Goal: Information Seeking & Learning: Learn about a topic

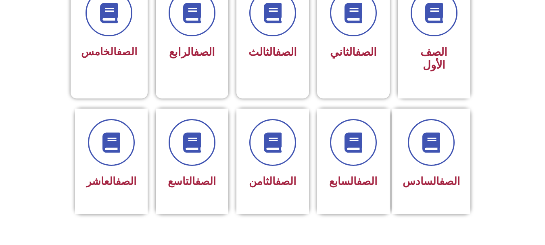
scroll to position [246, 0]
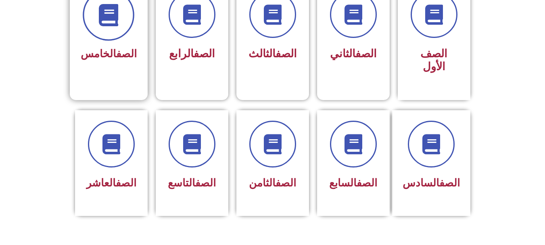
click at [120, 23] on icon at bounding box center [109, 15] width 22 height 22
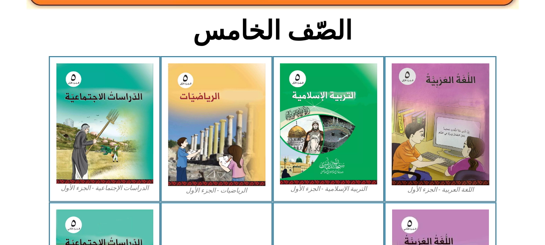
scroll to position [198, 0]
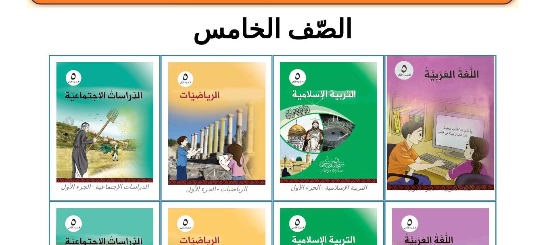
click at [427, 114] on img at bounding box center [440, 123] width 107 height 134
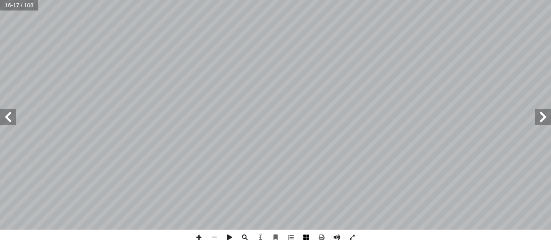
click at [308, 237] on span at bounding box center [306, 237] width 15 height 15
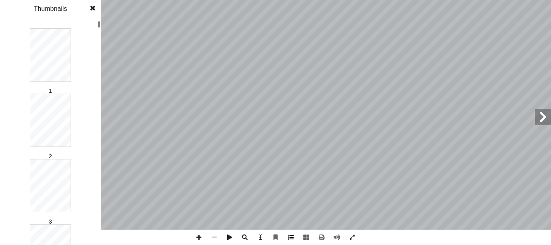
click at [291, 239] on span at bounding box center [290, 237] width 15 height 15
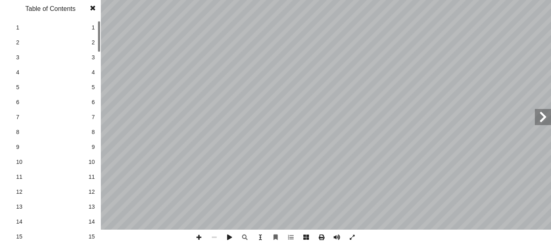
click at [95, 6] on span at bounding box center [93, 8] width 15 height 16
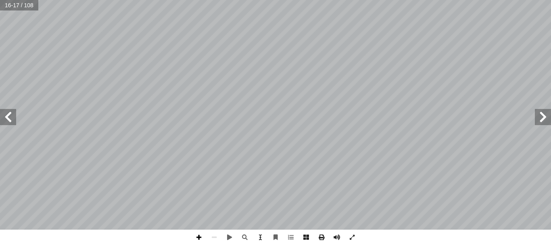
click at [201, 237] on span at bounding box center [198, 237] width 15 height 15
click at [547, 117] on span at bounding box center [543, 117] width 16 height 16
click at [8, 119] on span at bounding box center [8, 117] width 16 height 16
click at [10, 119] on span at bounding box center [8, 117] width 16 height 16
